Goal: Download file/media

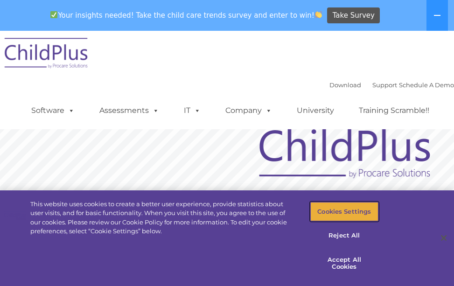
click at [359, 213] on button "Cookies Settings" at bounding box center [345, 212] width 68 height 20
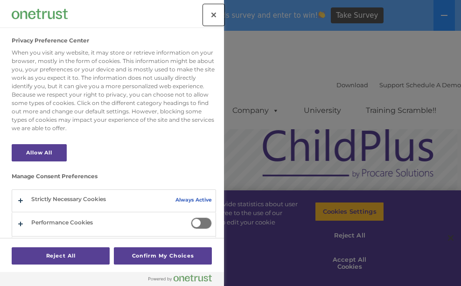
click at [213, 14] on button "Close" at bounding box center [214, 15] width 21 height 21
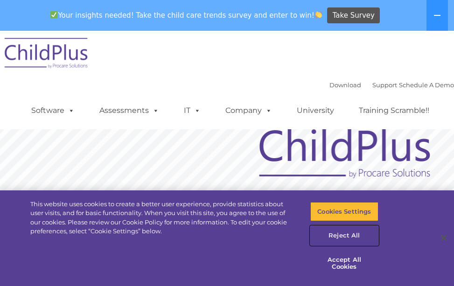
click at [342, 236] on button "Reject All" at bounding box center [345, 236] width 68 height 20
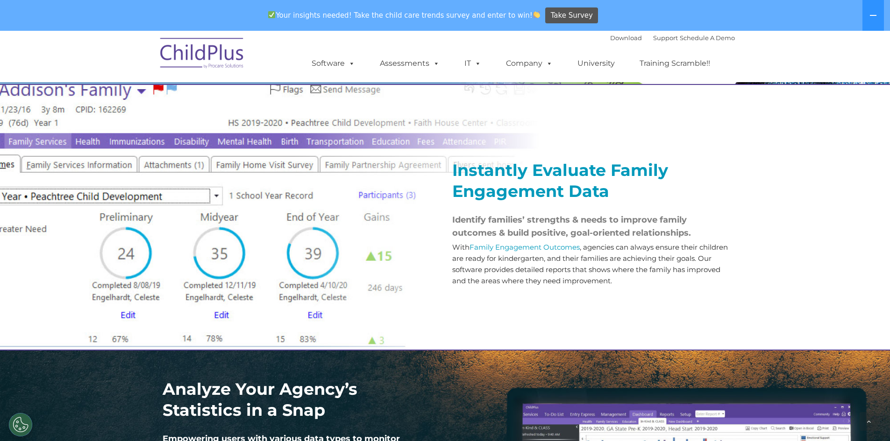
scroll to position [1027, 0]
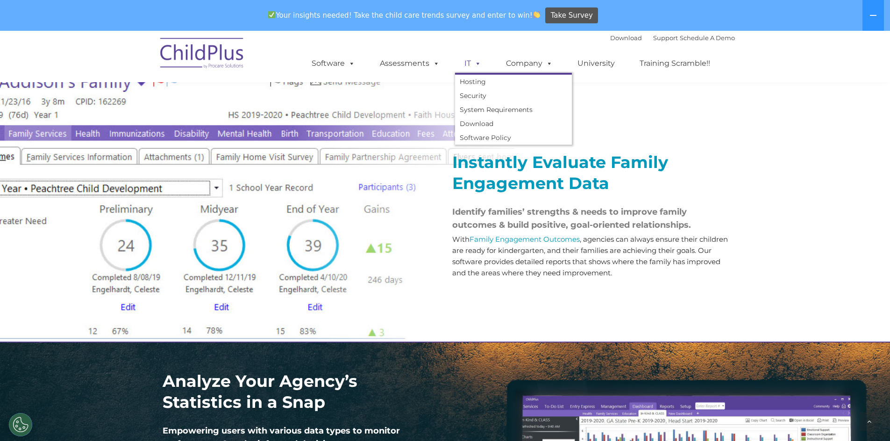
click at [454, 64] on span at bounding box center [476, 63] width 10 height 9
click at [454, 120] on link "Download" at bounding box center [513, 124] width 117 height 14
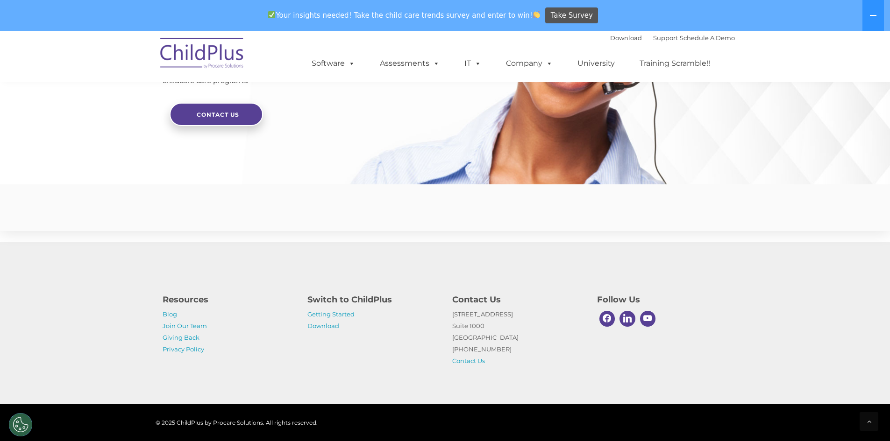
scroll to position [2183, 0]
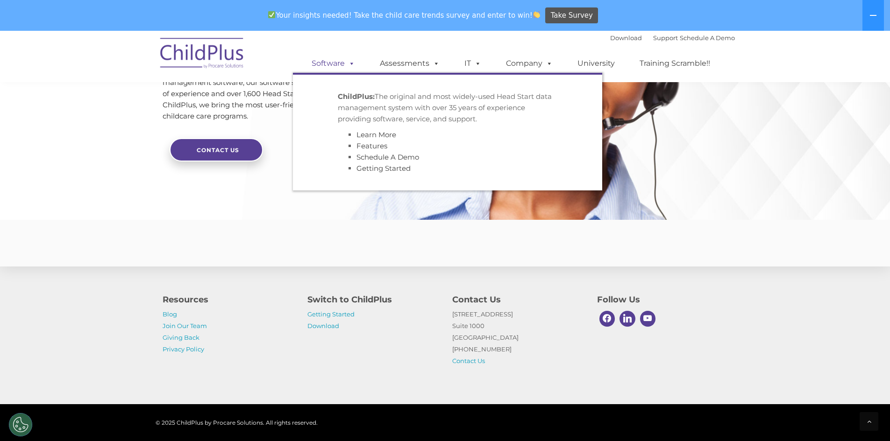
click at [342, 62] on link "Software" at bounding box center [333, 63] width 62 height 19
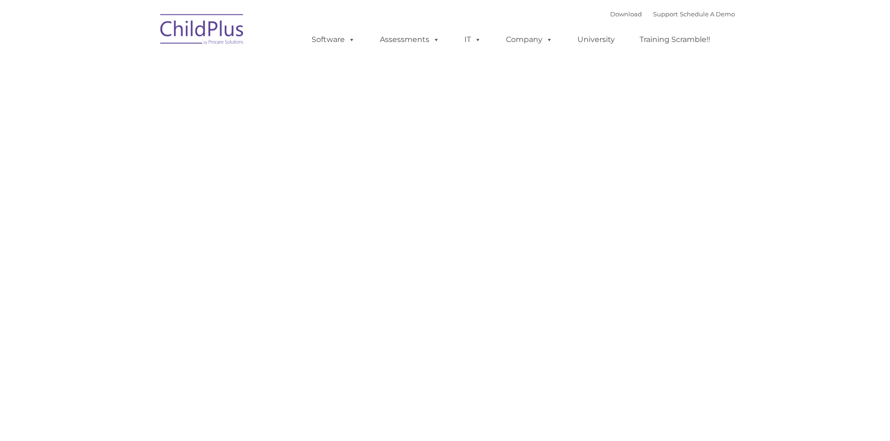
type input ""
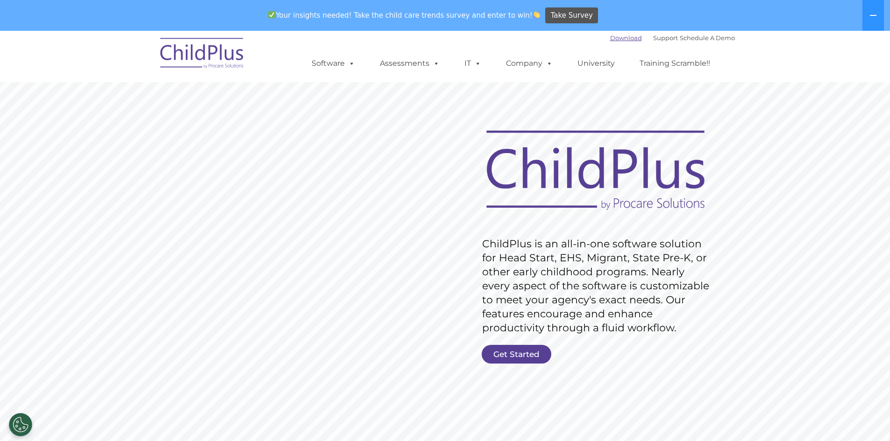
click at [610, 37] on link "Download" at bounding box center [626, 37] width 32 height 7
